Goal: Task Accomplishment & Management: Complete application form

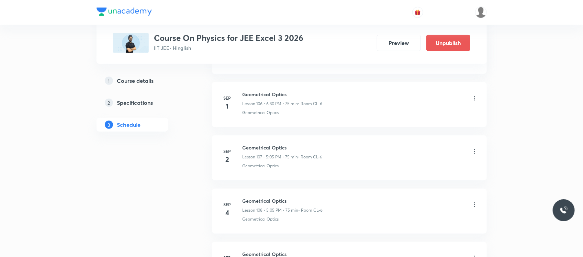
scroll to position [5999, 0]
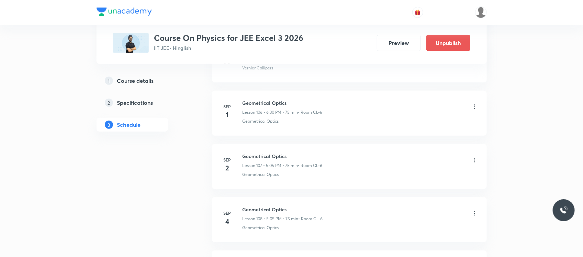
click at [476, 110] on icon at bounding box center [475, 106] width 7 height 7
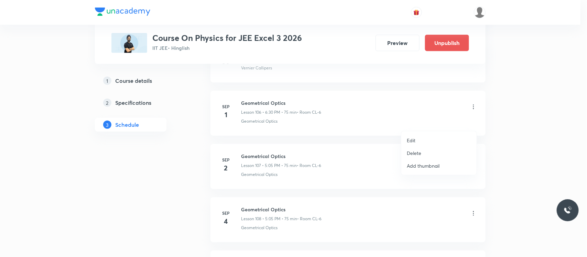
click at [418, 149] on li "Delete" at bounding box center [438, 153] width 75 height 13
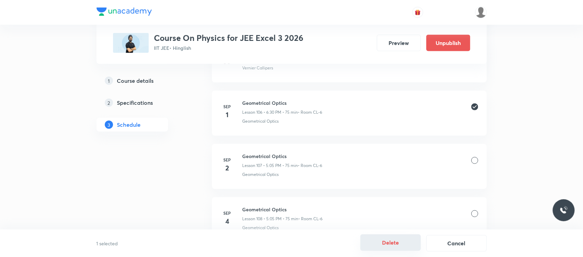
click at [377, 236] on button "Delete" at bounding box center [391, 242] width 60 height 16
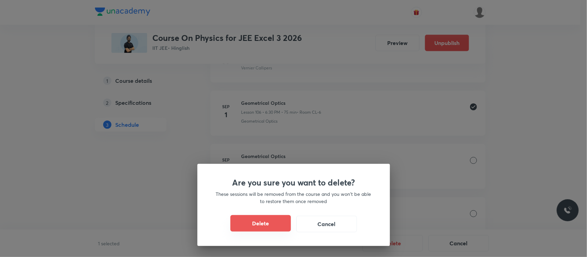
click at [276, 222] on button "Delete" at bounding box center [260, 223] width 60 height 16
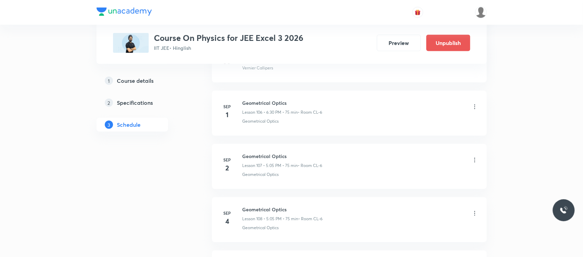
click at [255, 160] on h6 "Geometrical Optics" at bounding box center [283, 156] width 80 height 7
copy h6 "Geometrical Optics"
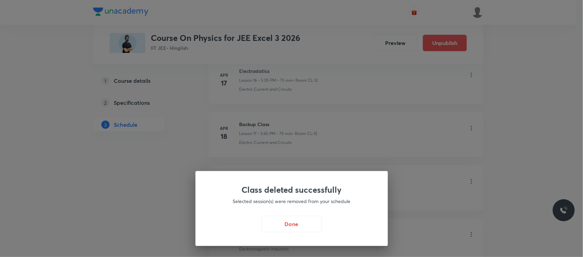
scroll to position [836, 0]
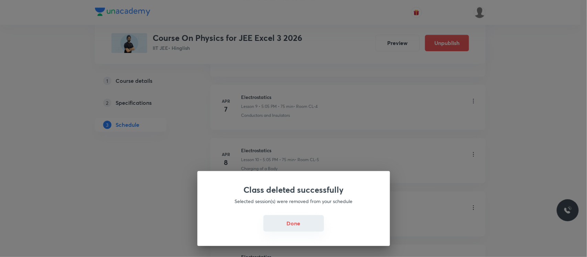
click at [291, 228] on button "Done" at bounding box center [293, 223] width 60 height 16
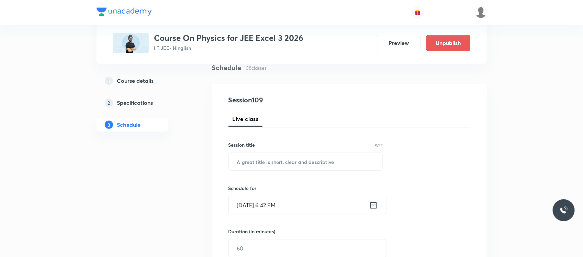
scroll to position [55, 0]
click at [278, 159] on input "text" at bounding box center [306, 161] width 154 height 18
paste input "Geometrical Optics"
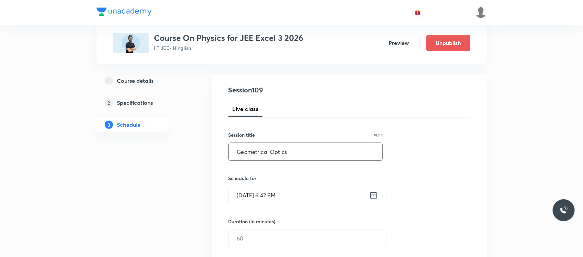
type input "Geometrical Optics"
click at [283, 192] on input "[DATE] 6:42 PM" at bounding box center [299, 195] width 141 height 18
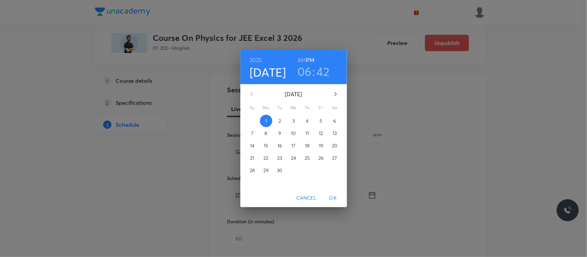
click at [319, 69] on h3 "42" at bounding box center [323, 71] width 13 height 14
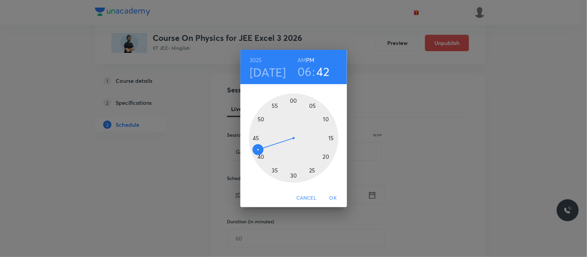
click at [255, 138] on div at bounding box center [293, 137] width 89 height 89
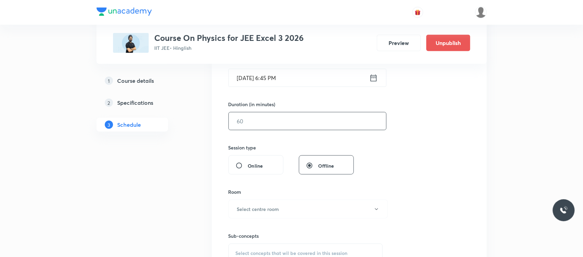
scroll to position [181, 0]
click at [267, 115] on input "text" at bounding box center [307, 121] width 157 height 18
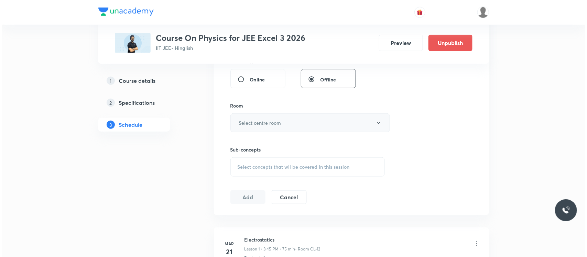
scroll to position [267, 0]
type input "60"
click at [260, 129] on button "Select centre room" at bounding box center [308, 122] width 159 height 19
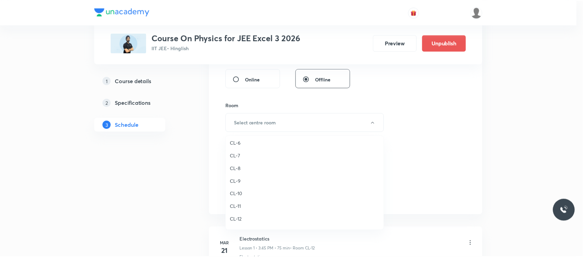
scroll to position [256, 0]
click at [241, 146] on span "CL-6" at bounding box center [306, 143] width 151 height 7
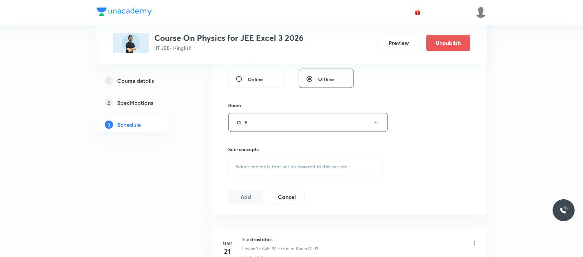
click at [260, 155] on div "Sub-concepts Select concepts that wil be covered in this session" at bounding box center [306, 161] width 155 height 31
click at [260, 161] on div "Select concepts that wil be covered in this session" at bounding box center [306, 166] width 155 height 19
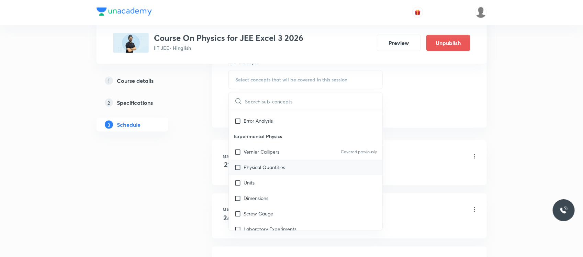
scroll to position [605, 0]
click at [294, 173] on div "Physical Quantities" at bounding box center [306, 166] width 154 height 15
checkbox input "true"
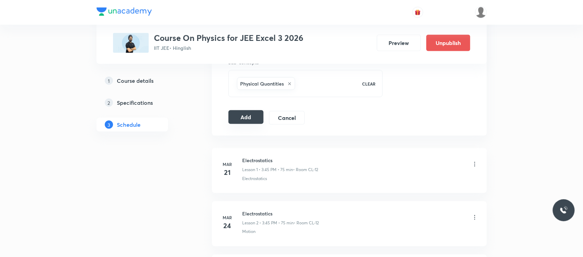
click at [249, 113] on button "Add" at bounding box center [246, 117] width 35 height 14
